Goal: Navigation & Orientation: Find specific page/section

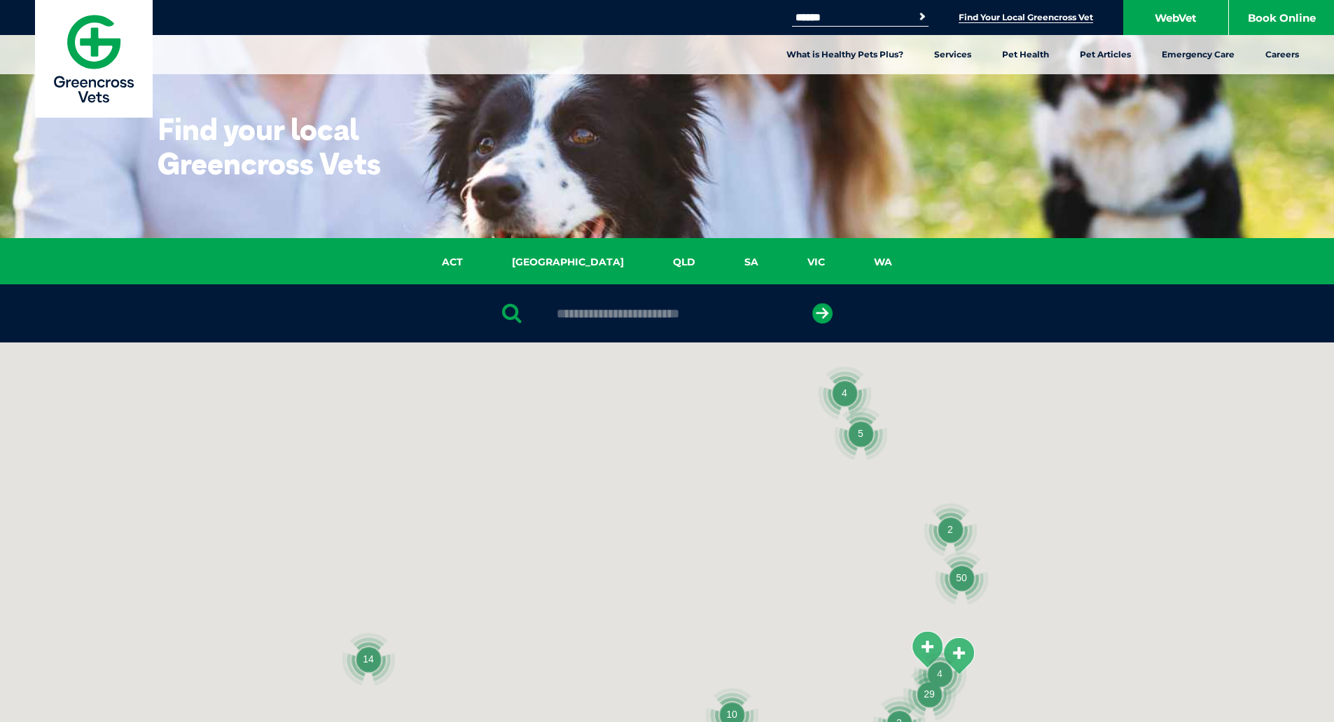
click at [657, 317] on input "text" at bounding box center [667, 314] width 235 height 14
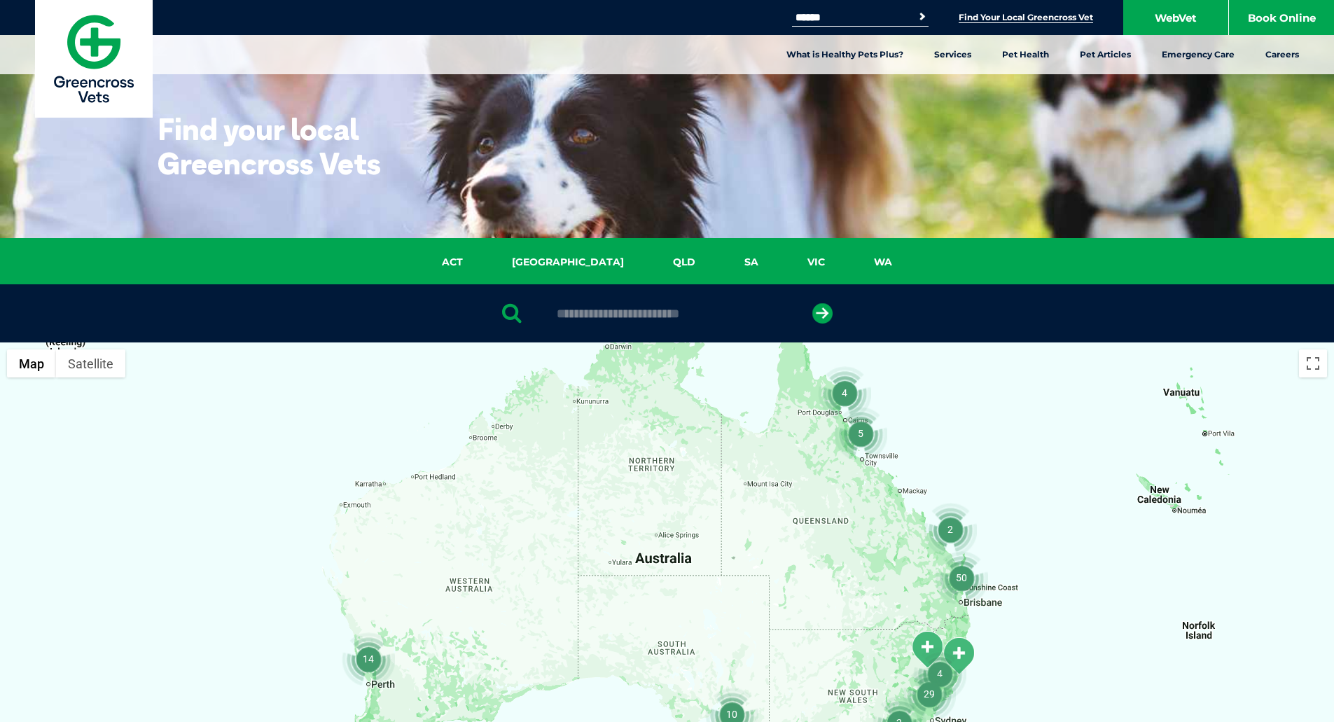
click at [610, 310] on input "text" at bounding box center [667, 314] width 235 height 14
click at [720, 255] on link "SA" at bounding box center [751, 262] width 63 height 16
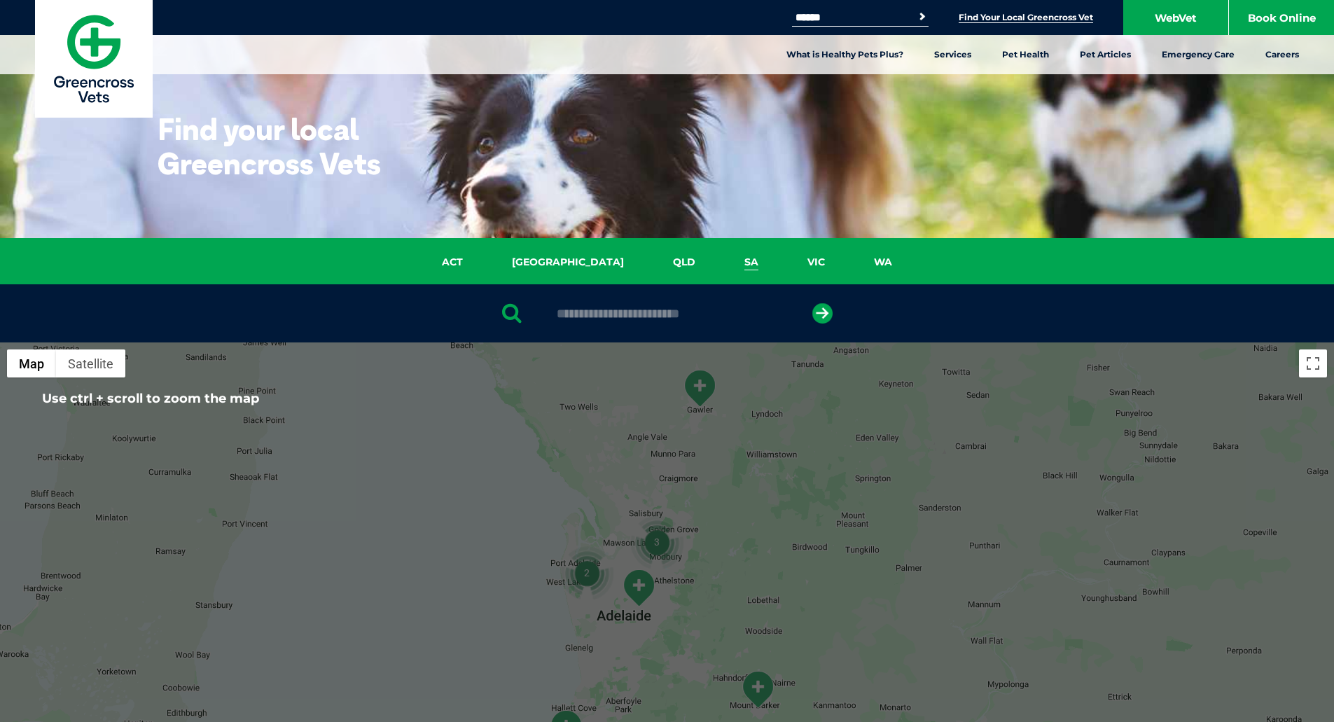
drag, startPoint x: 602, startPoint y: 326, endPoint x: 613, endPoint y: 317, distance: 14.0
click at [602, 326] on div at bounding box center [667, 313] width 1334 height 58
click at [613, 317] on input "text" at bounding box center [667, 314] width 235 height 14
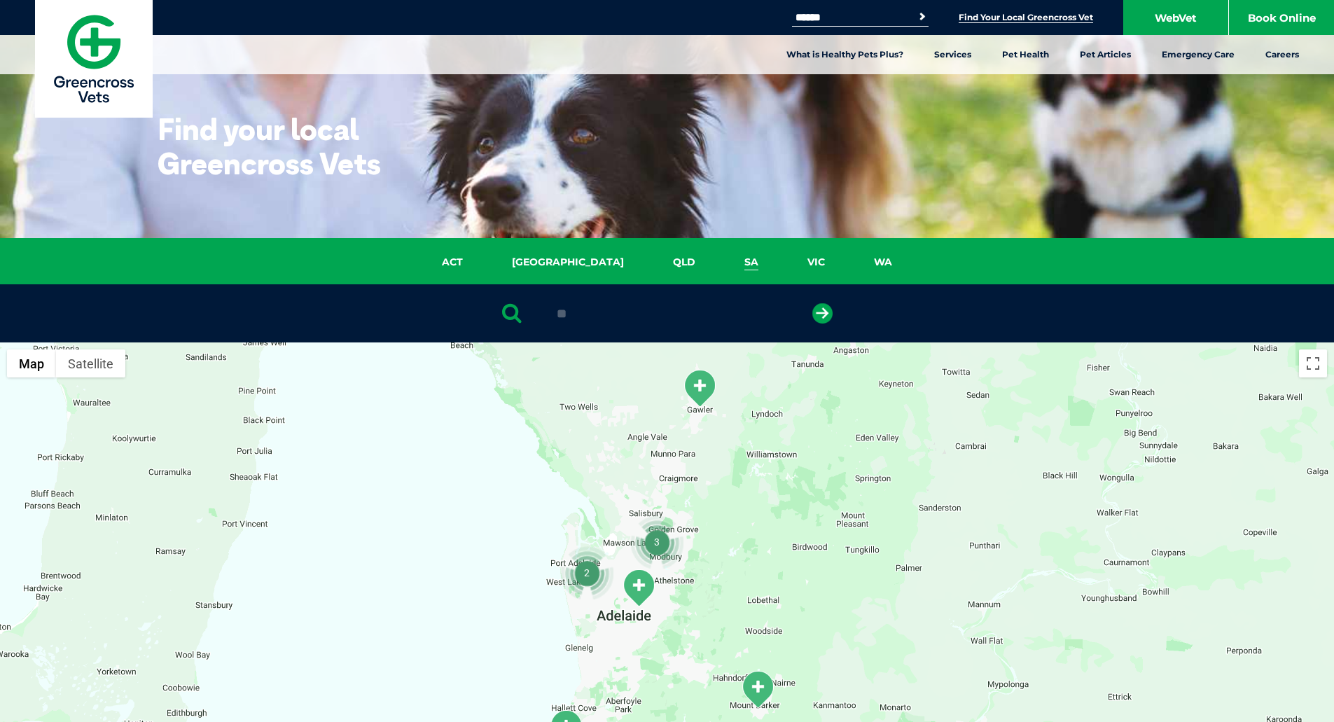
type input "*"
type input "******"
click at [812, 303] on button "submit" at bounding box center [822, 313] width 20 height 20
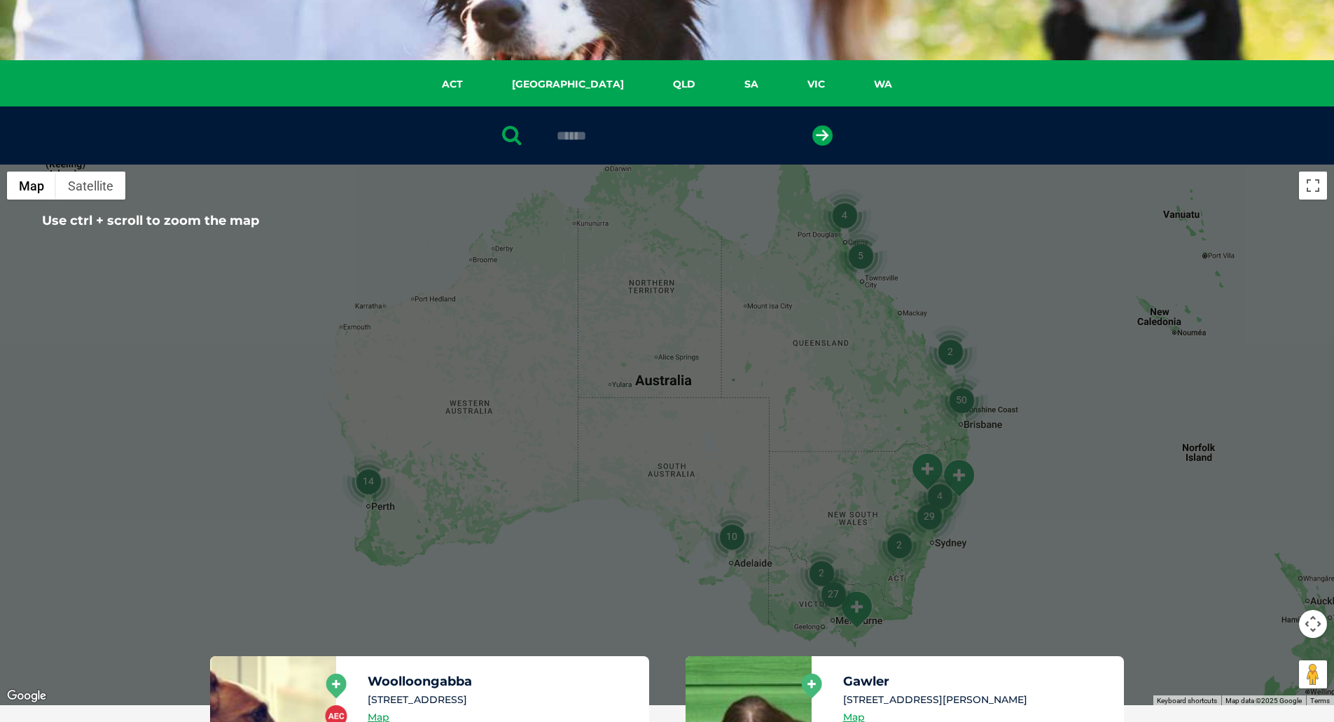
scroll to position [62, 0]
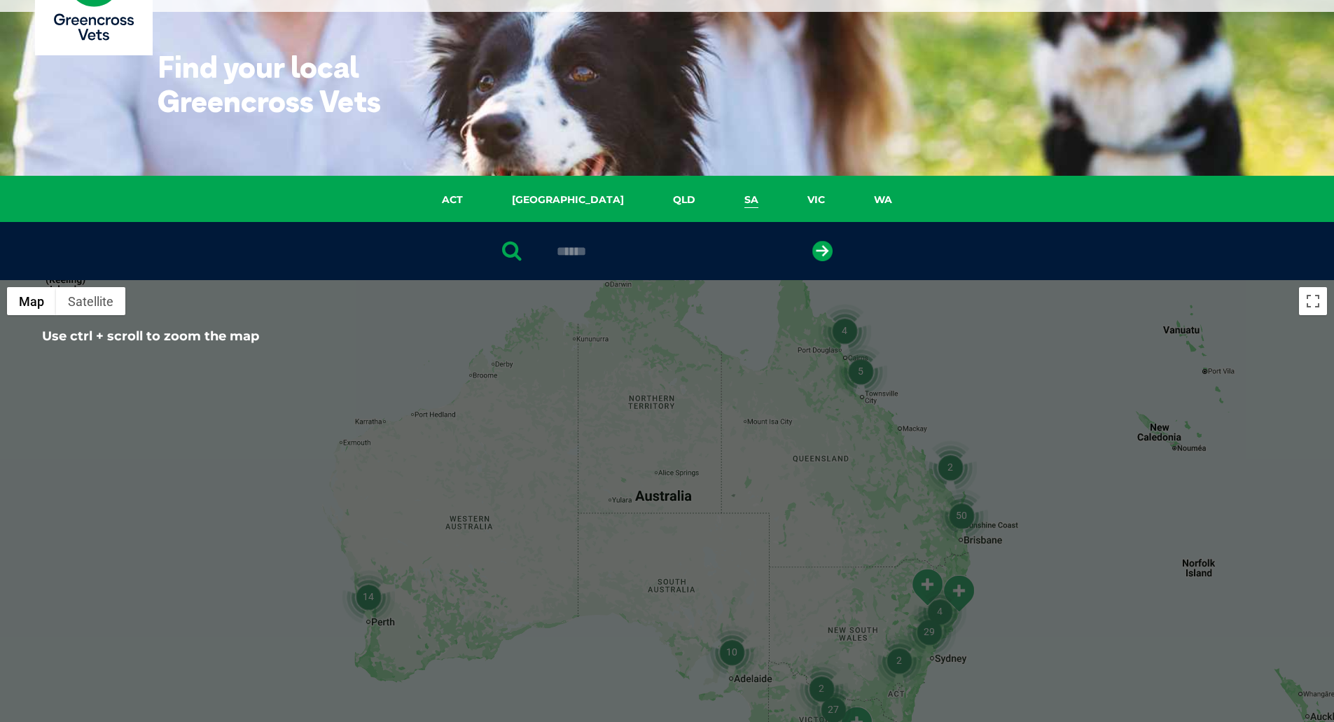
click at [720, 192] on link "SA" at bounding box center [751, 200] width 63 height 16
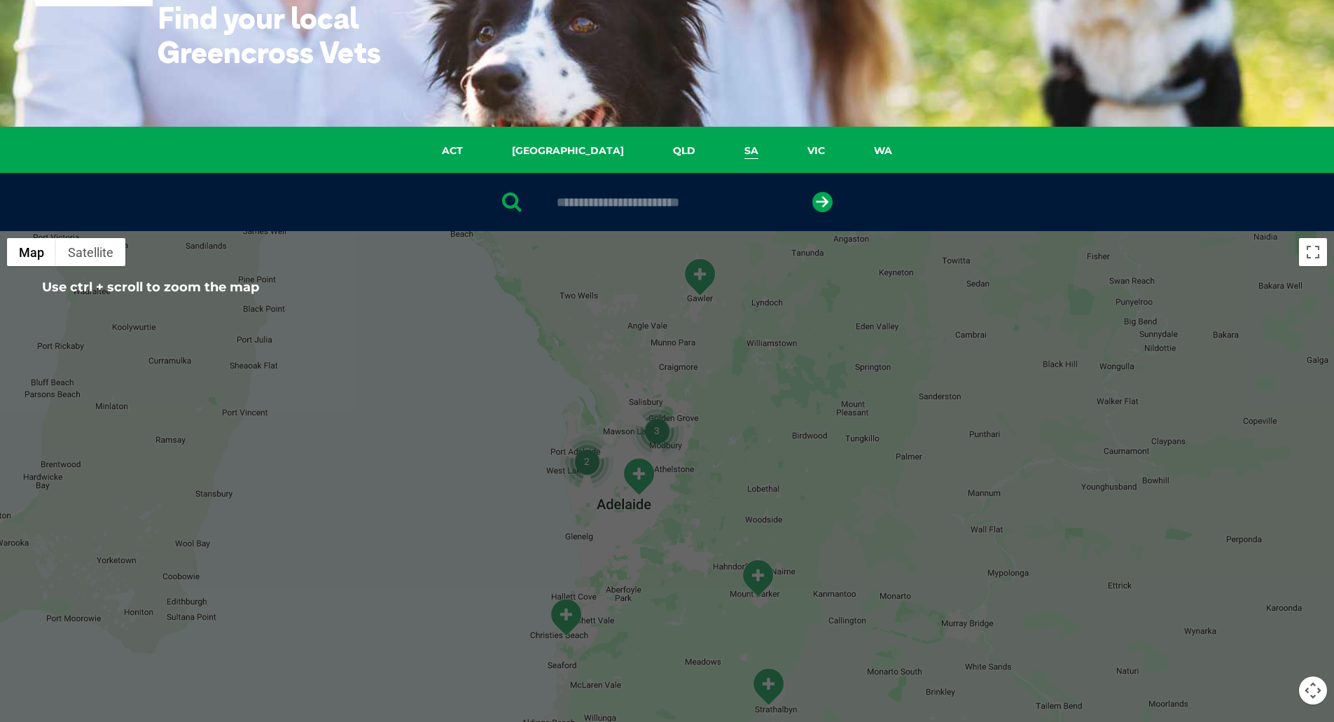
scroll to position [41, 0]
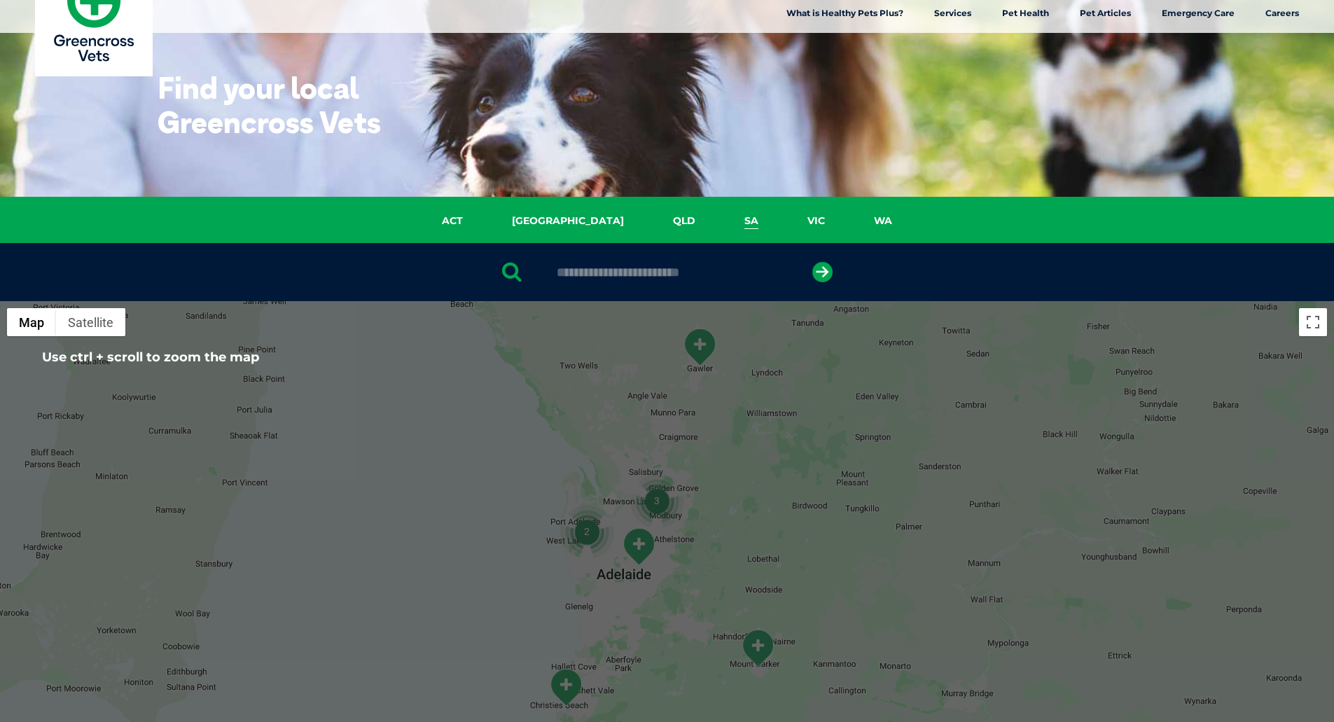
click at [687, 267] on input "text" at bounding box center [667, 272] width 235 height 14
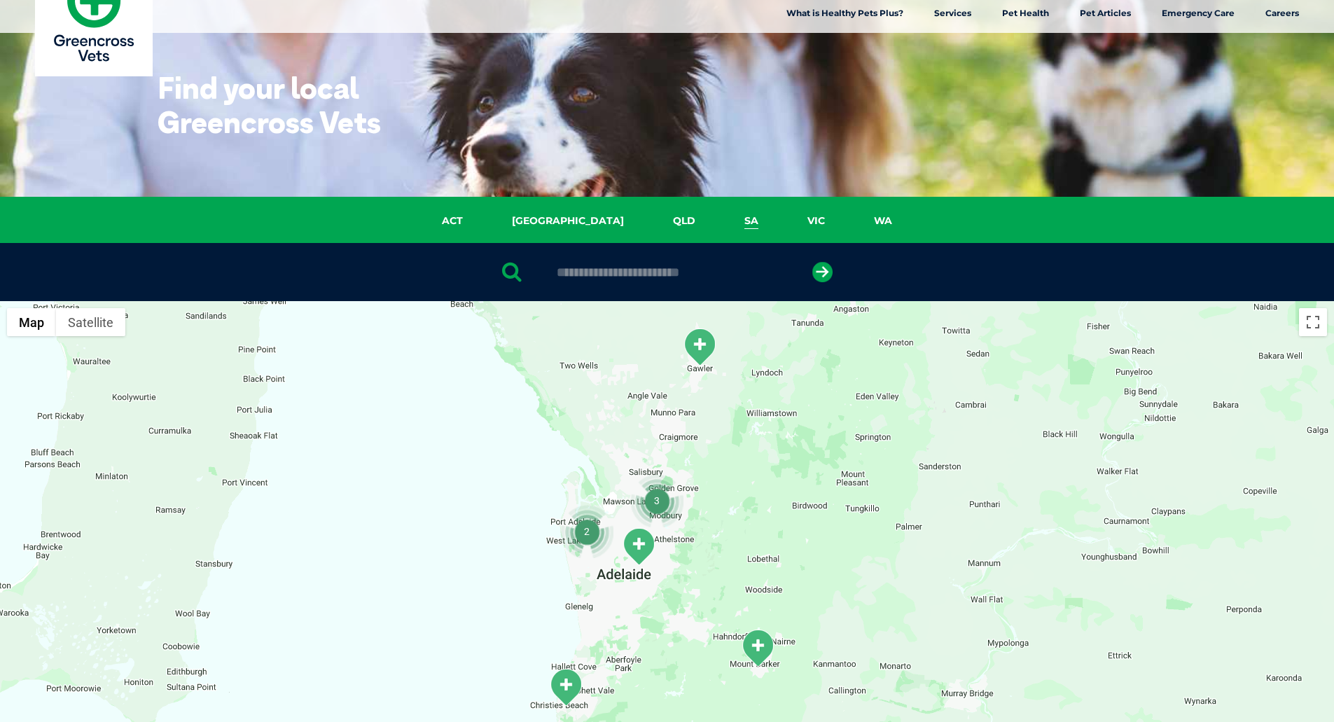
click at [572, 274] on input "text" at bounding box center [667, 272] width 235 height 14
click at [819, 274] on icon "submit" at bounding box center [822, 272] width 20 height 20
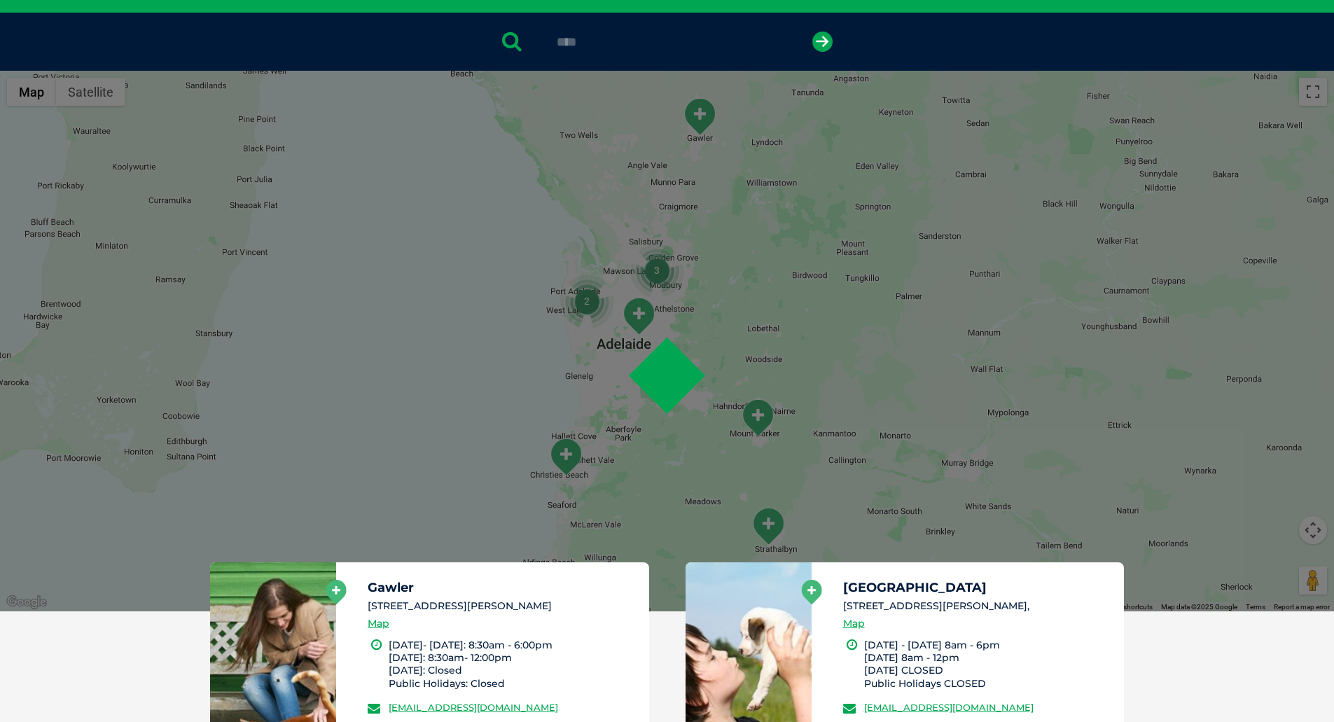
scroll to position [272, 0]
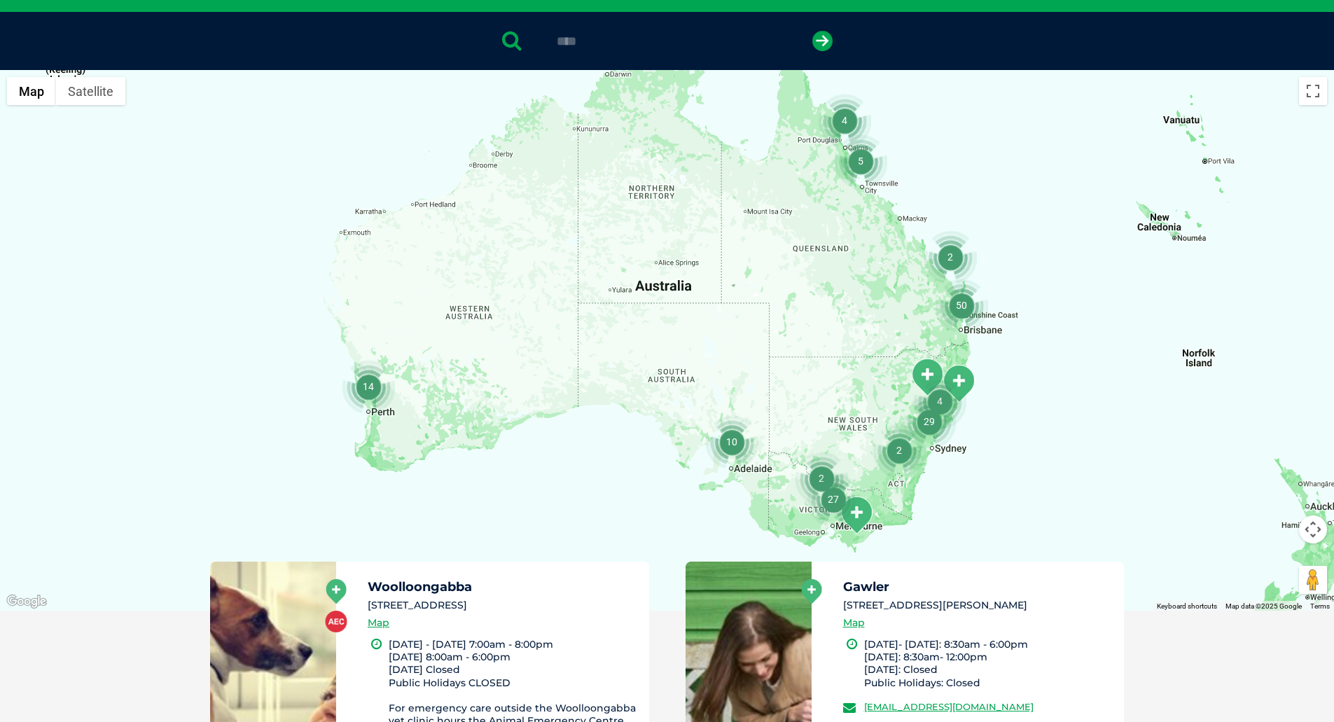
click at [639, 43] on input "****" at bounding box center [667, 41] width 235 height 14
type input "****"
click at [812, 31] on button "submit" at bounding box center [822, 41] width 20 height 20
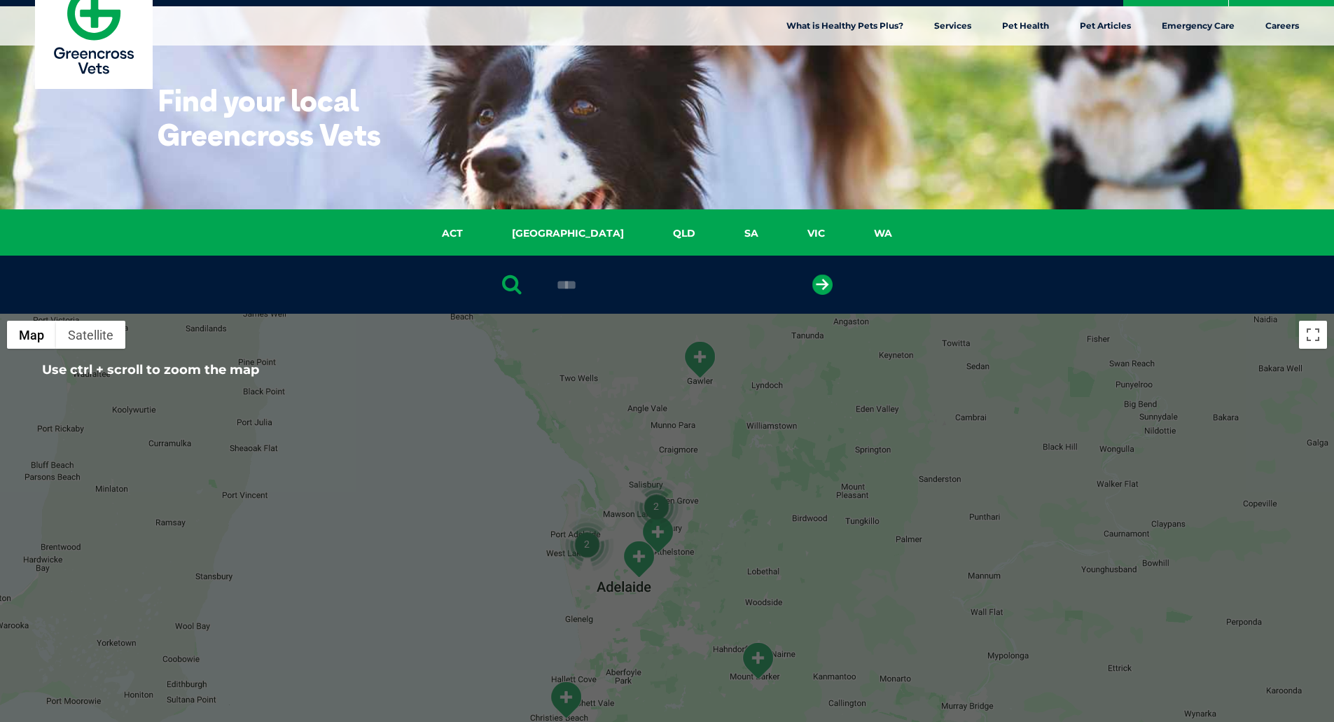
scroll to position [0, 0]
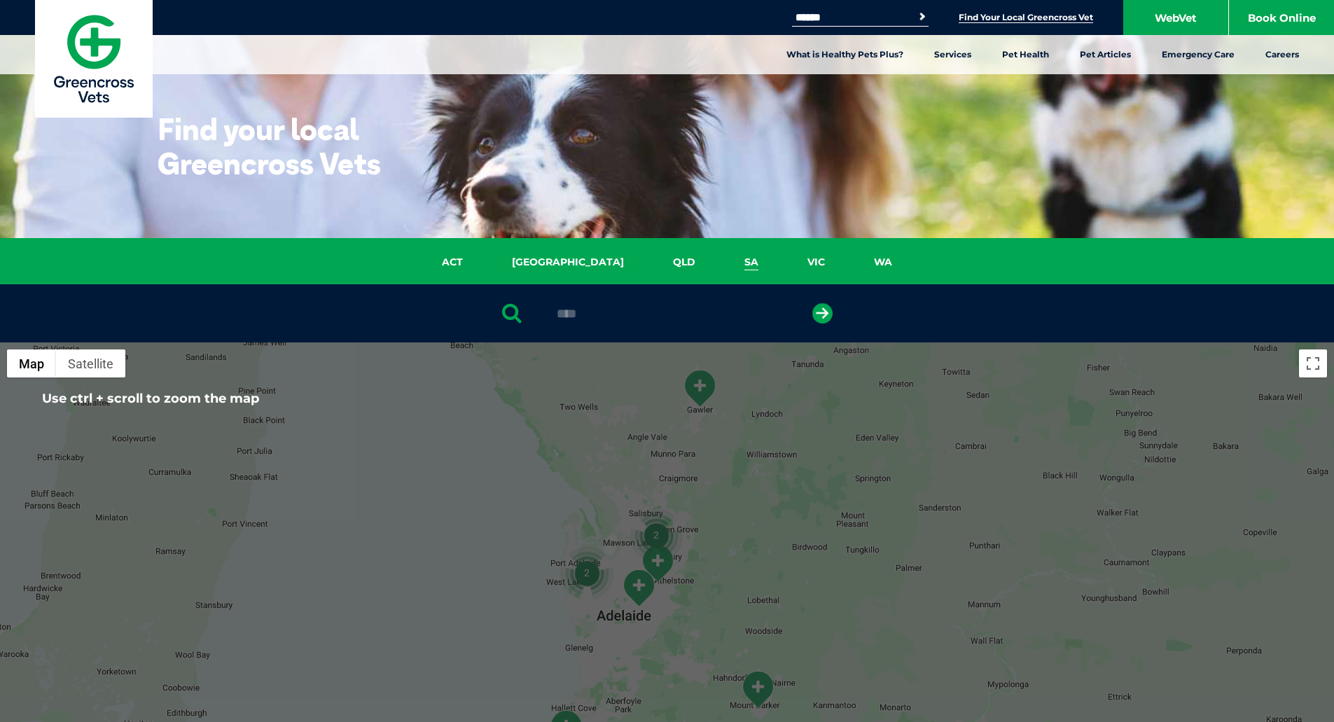
click at [720, 260] on link "SA" at bounding box center [751, 262] width 63 height 16
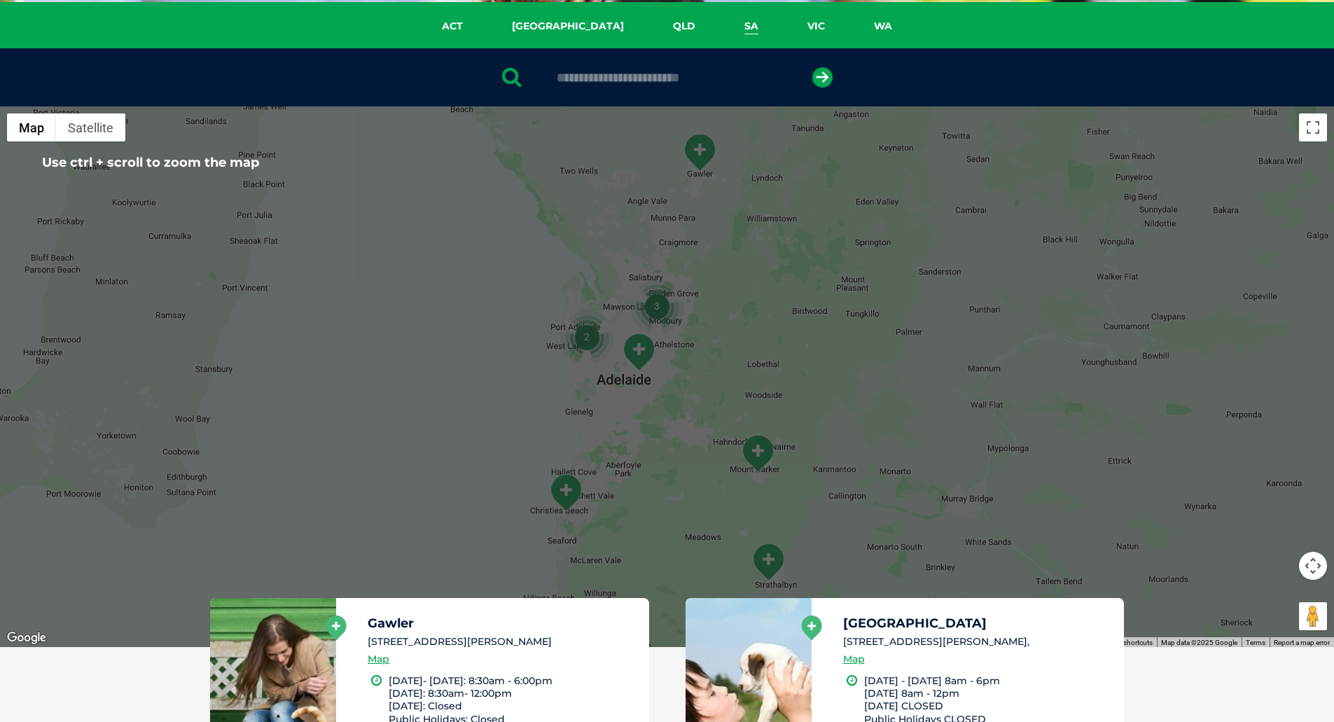
scroll to position [111, 0]
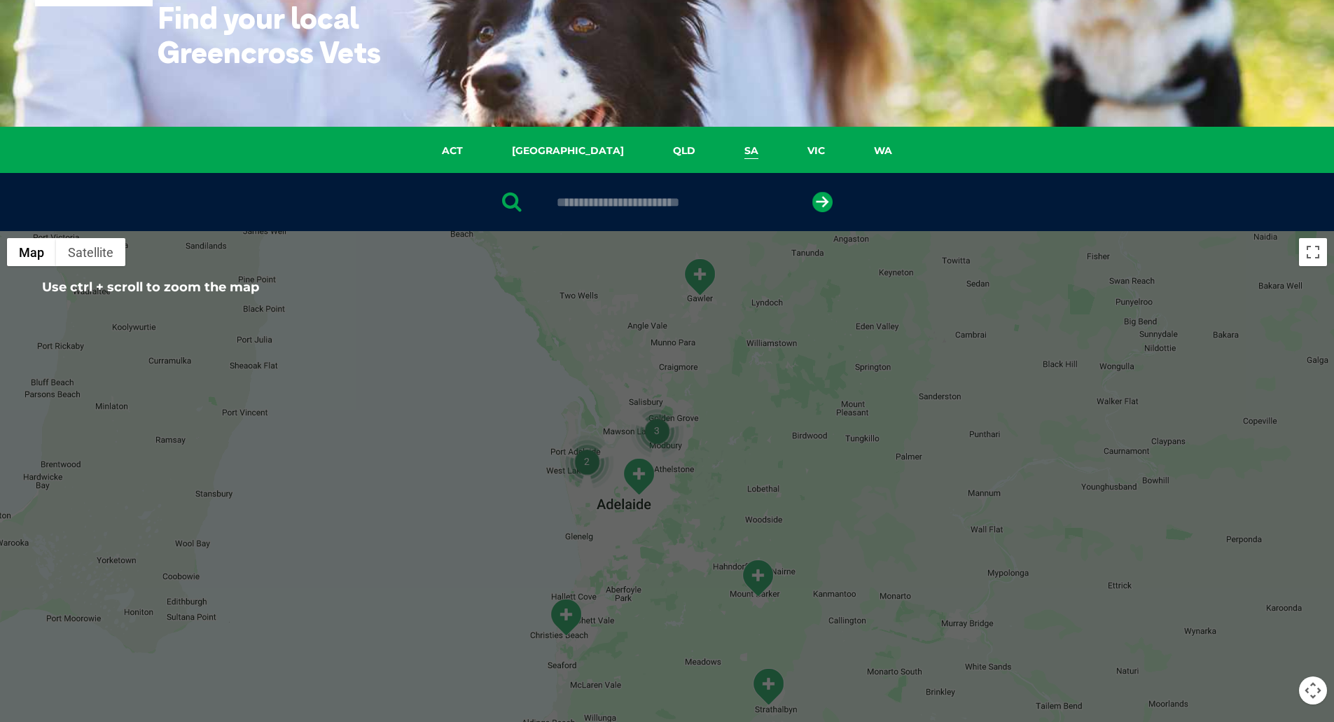
click at [720, 151] on link "SA" at bounding box center [751, 151] width 63 height 16
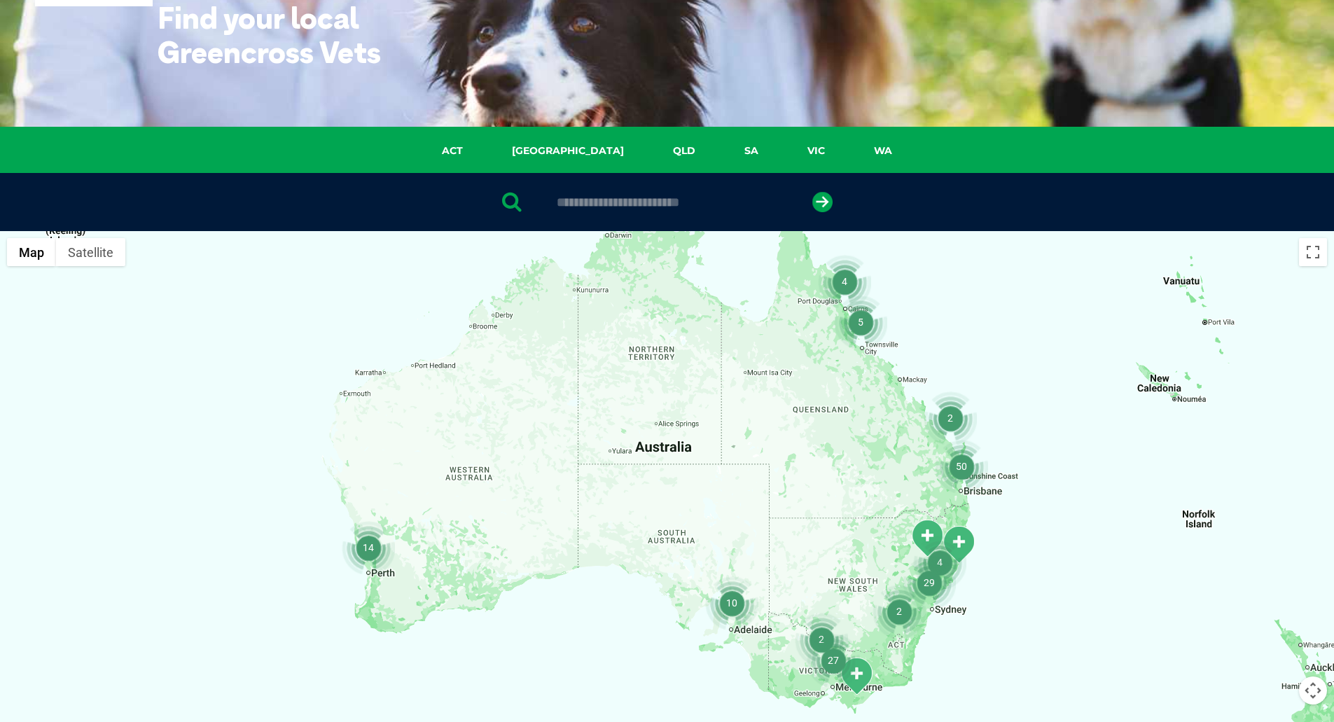
click at [632, 196] on input "text" at bounding box center [667, 202] width 235 height 14
click at [812, 192] on button "submit" at bounding box center [822, 202] width 20 height 20
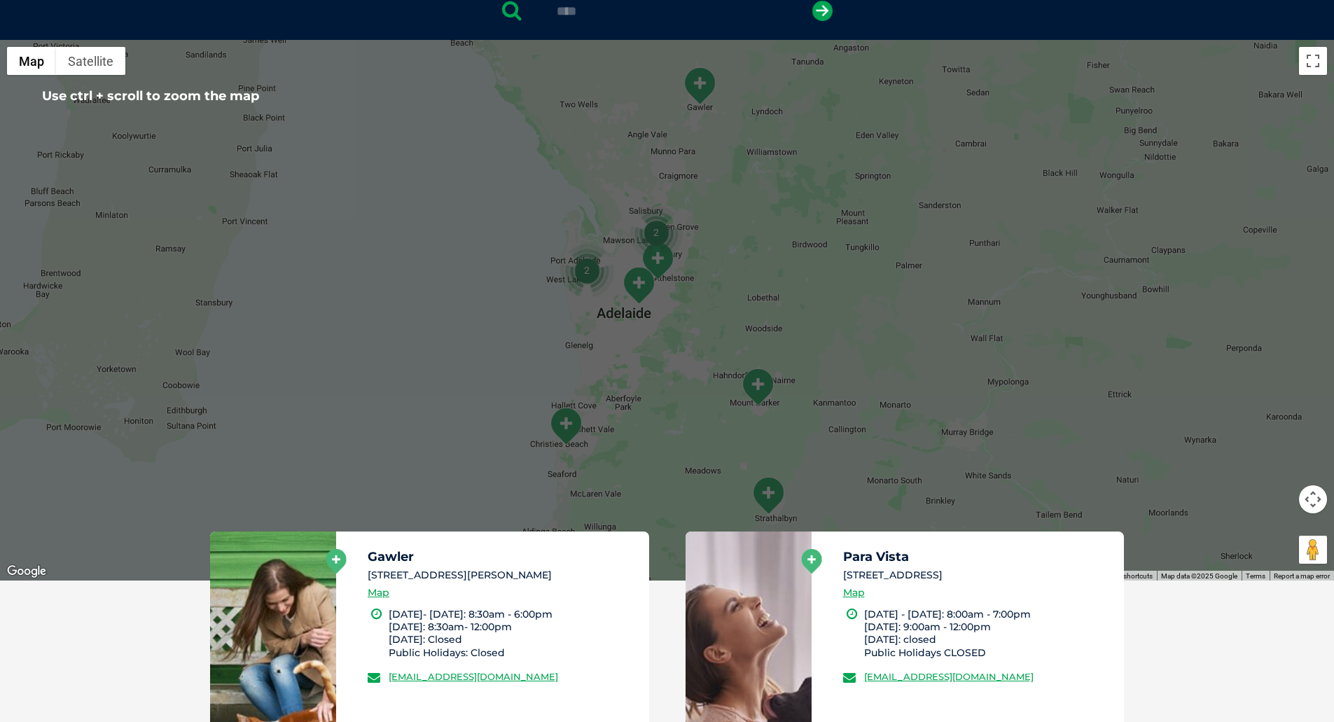
scroll to position [132, 0]
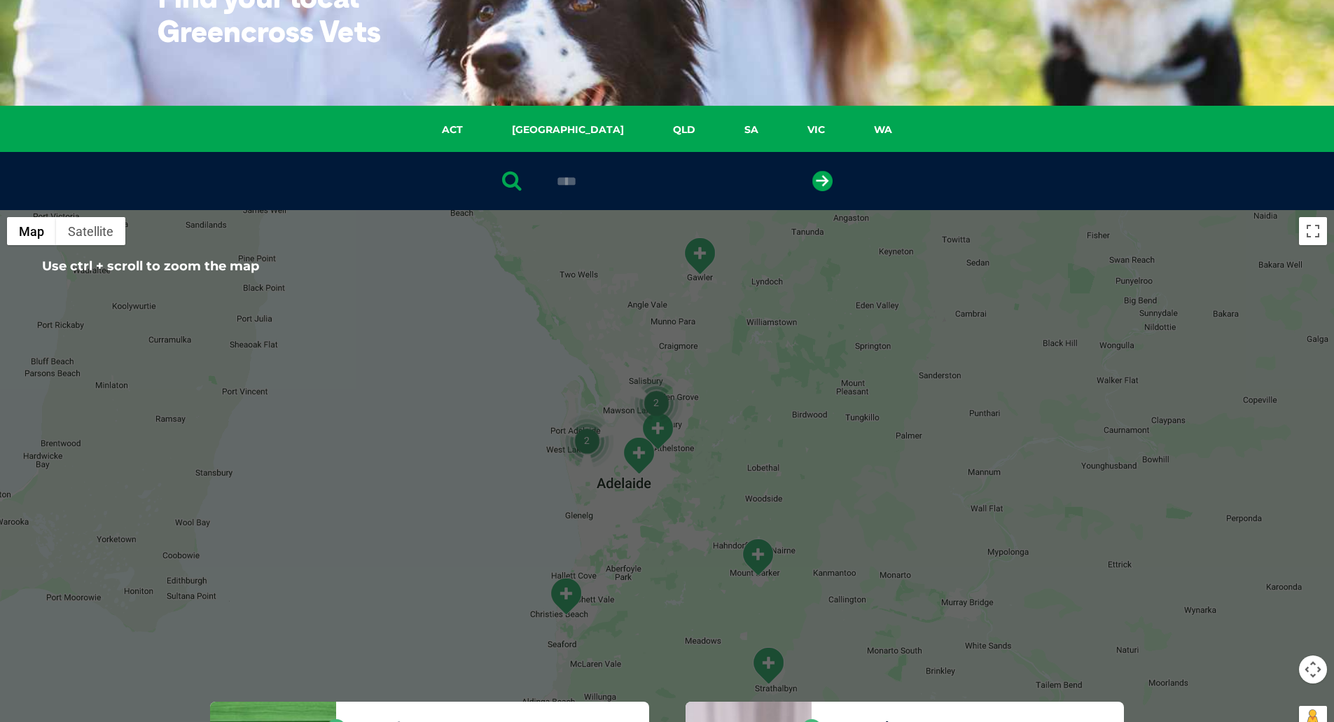
click at [631, 189] on div "****" at bounding box center [667, 181] width 1334 height 58
click at [626, 181] on input "****" at bounding box center [667, 181] width 235 height 14
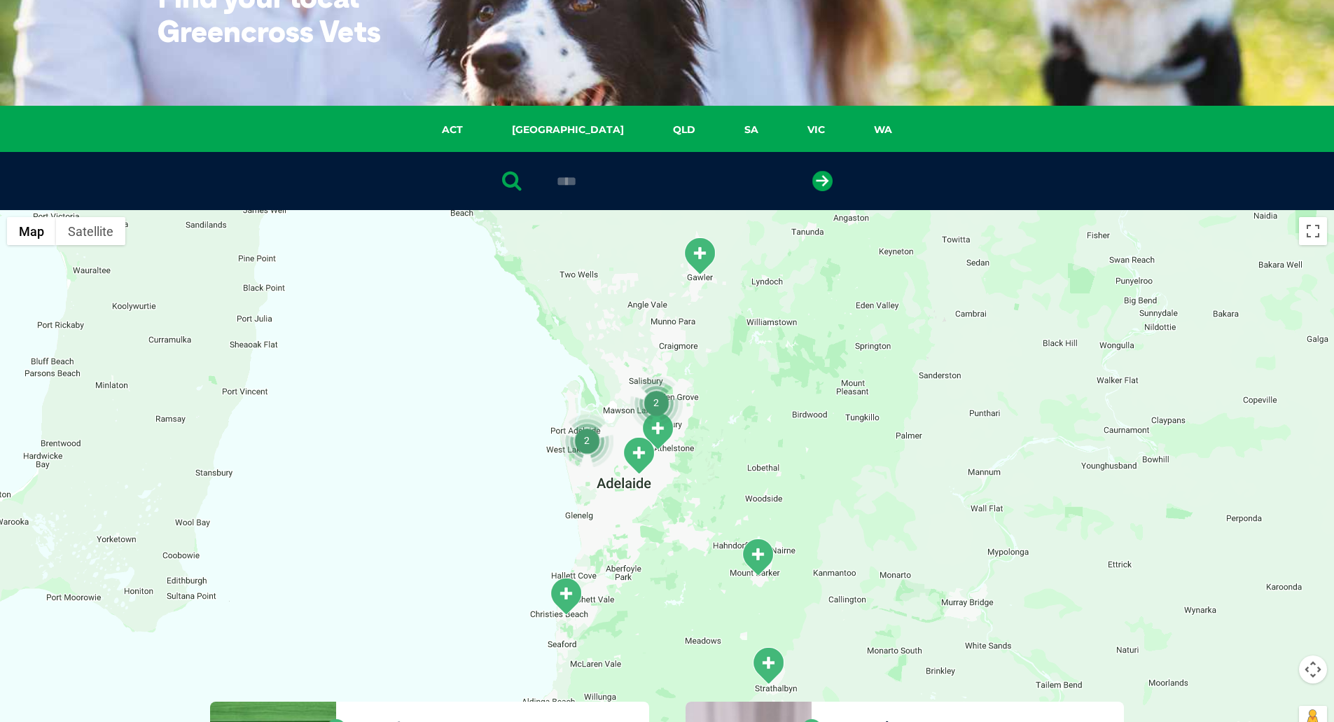
type input "****"
click at [812, 171] on button "submit" at bounding box center [822, 181] width 20 height 20
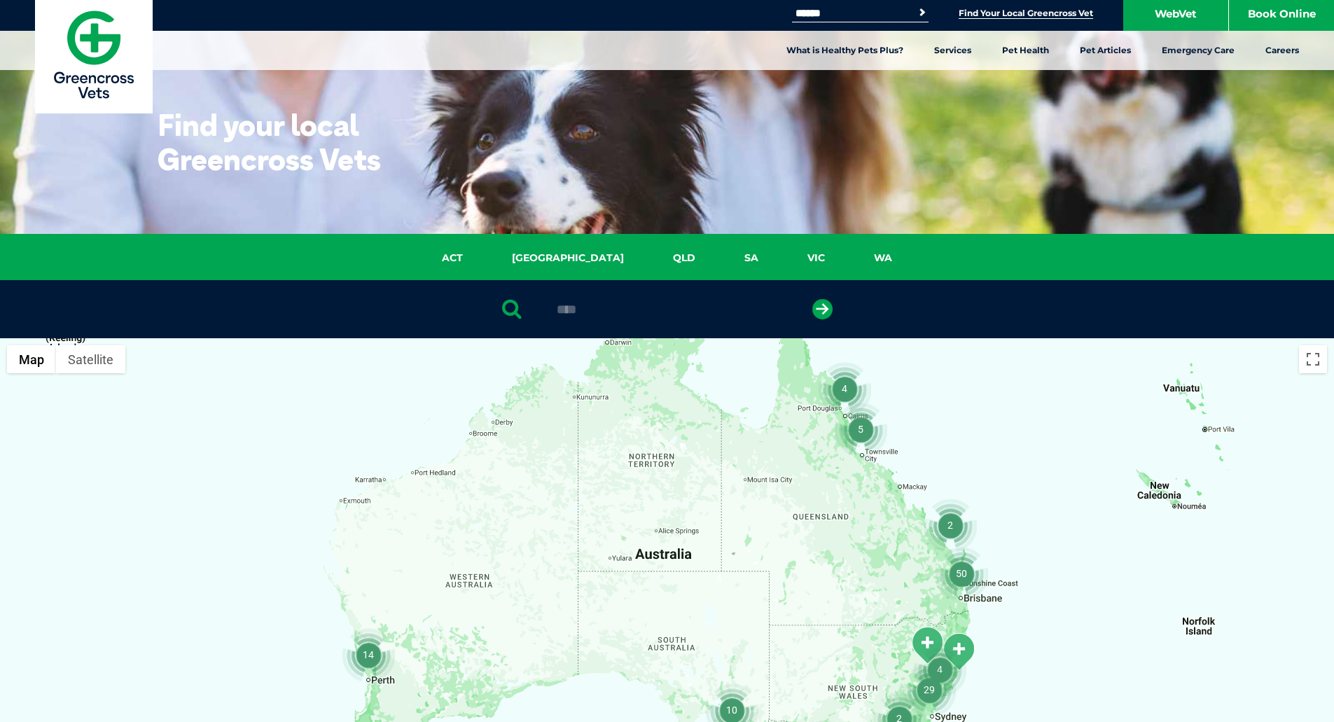
scroll to position [0, 0]
